Goal: Information Seeking & Learning: Learn about a topic

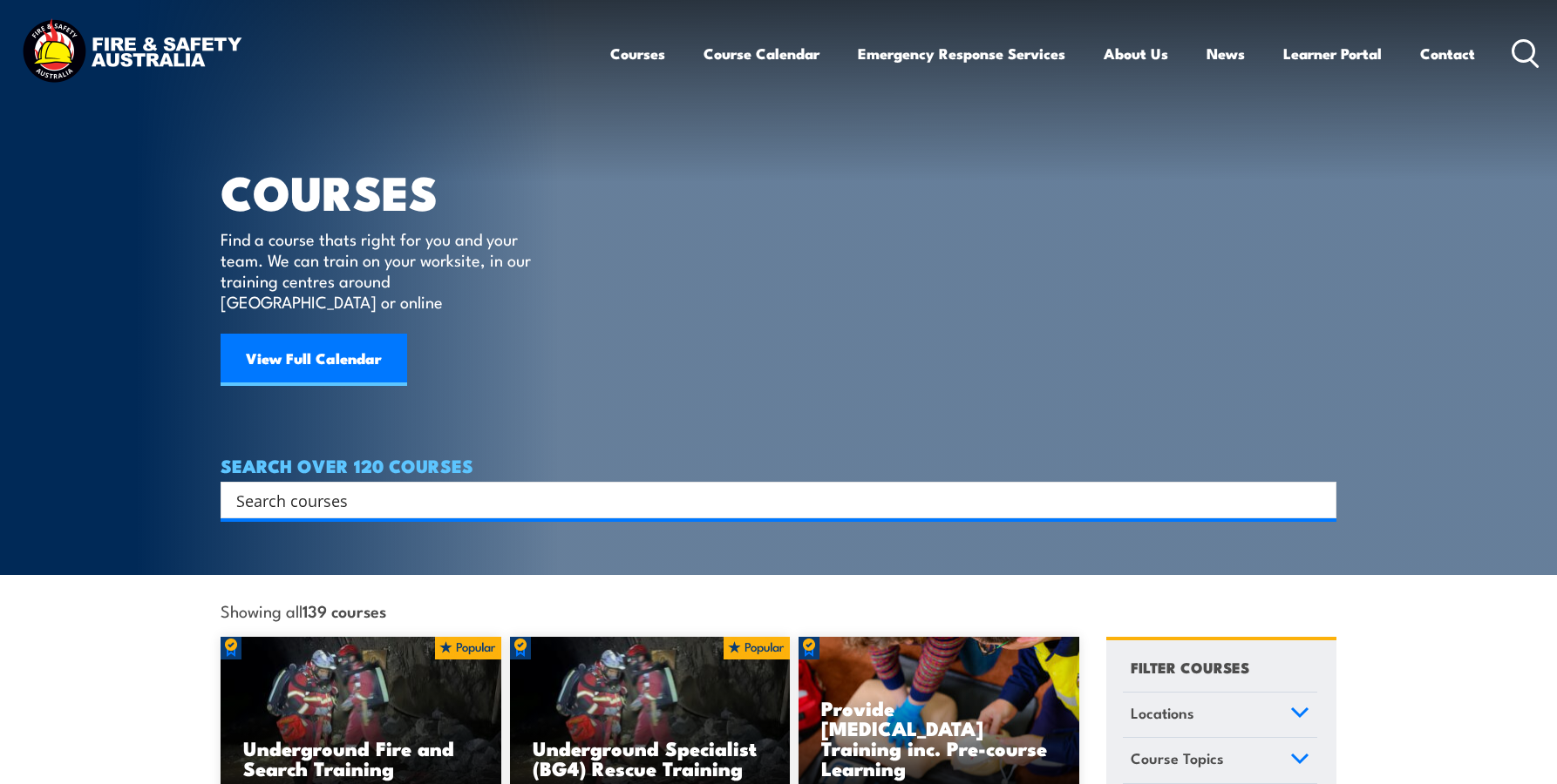
click at [316, 487] on input "Search input" at bounding box center [767, 500] width 1062 height 26
type input "Cert 4 WHS"
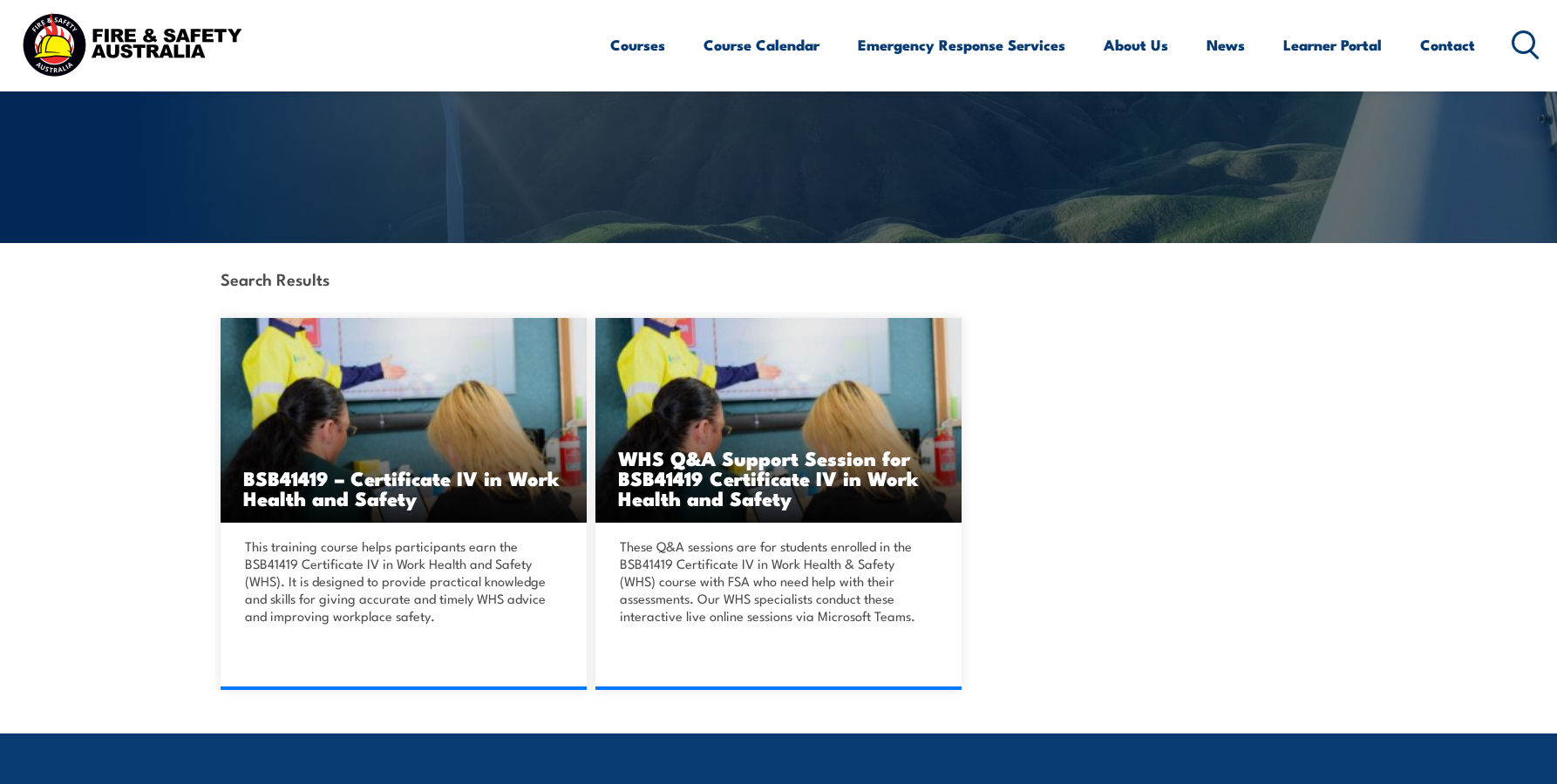
scroll to position [262, 0]
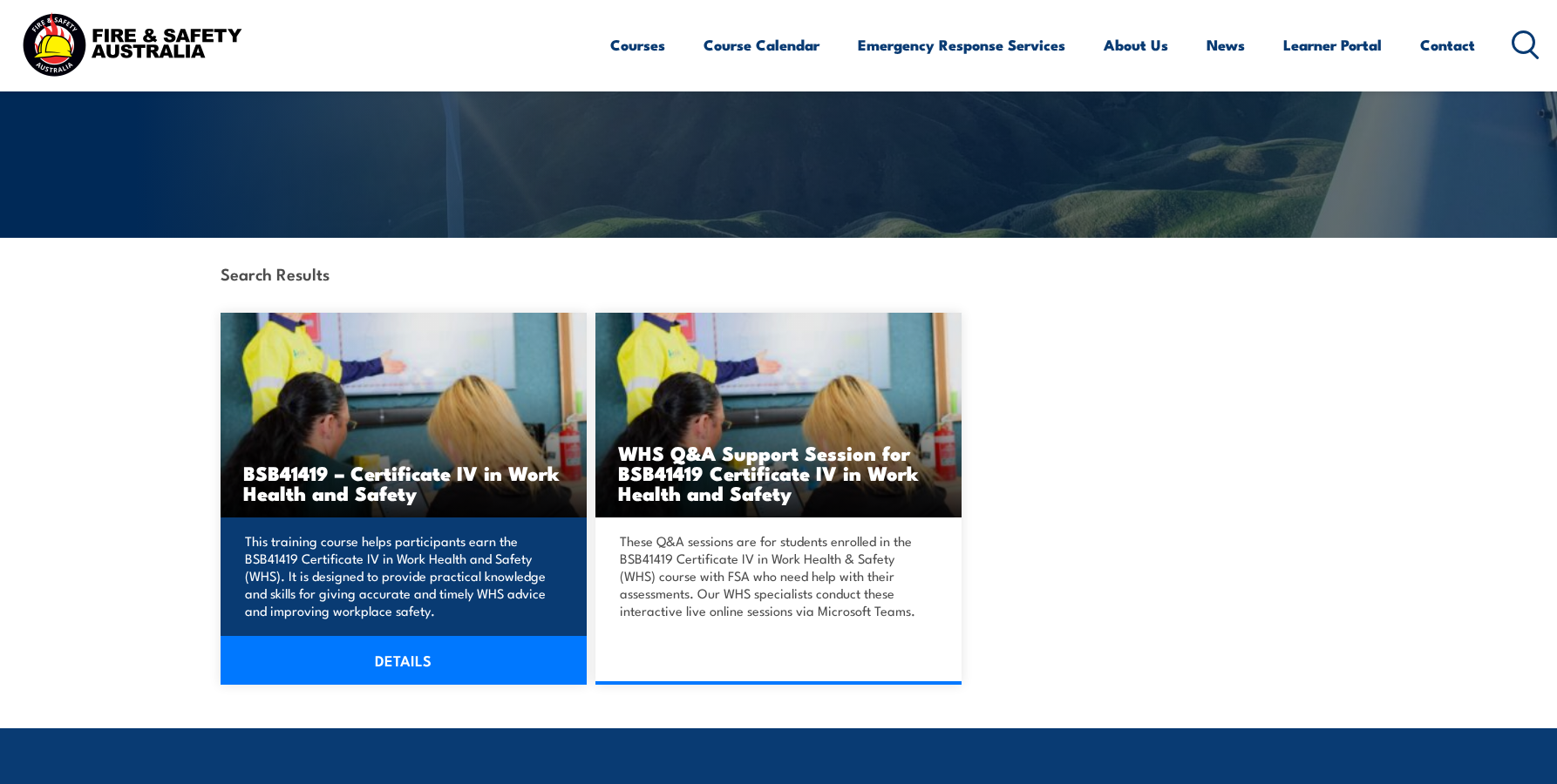
click at [394, 454] on img at bounding box center [404, 414] width 366 height 204
